Goal: Obtain resource: Download file/media

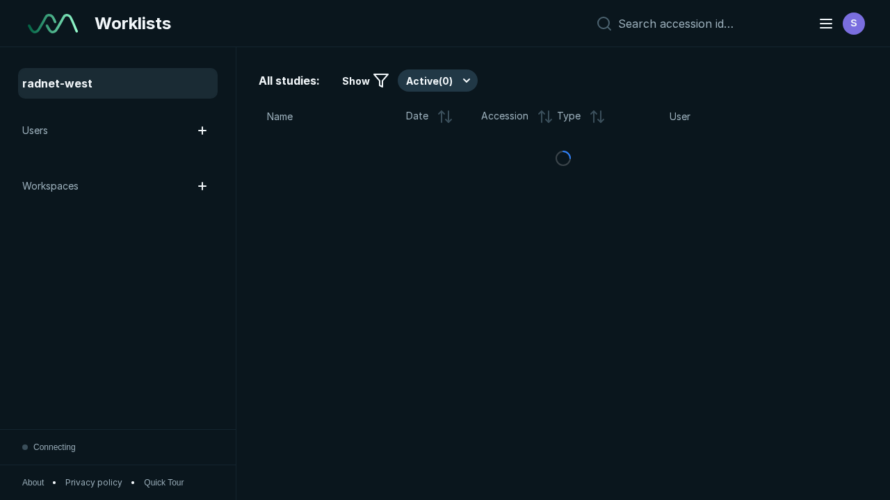
scroll to position [3795, 5789]
